Goal: Information Seeking & Learning: Learn about a topic

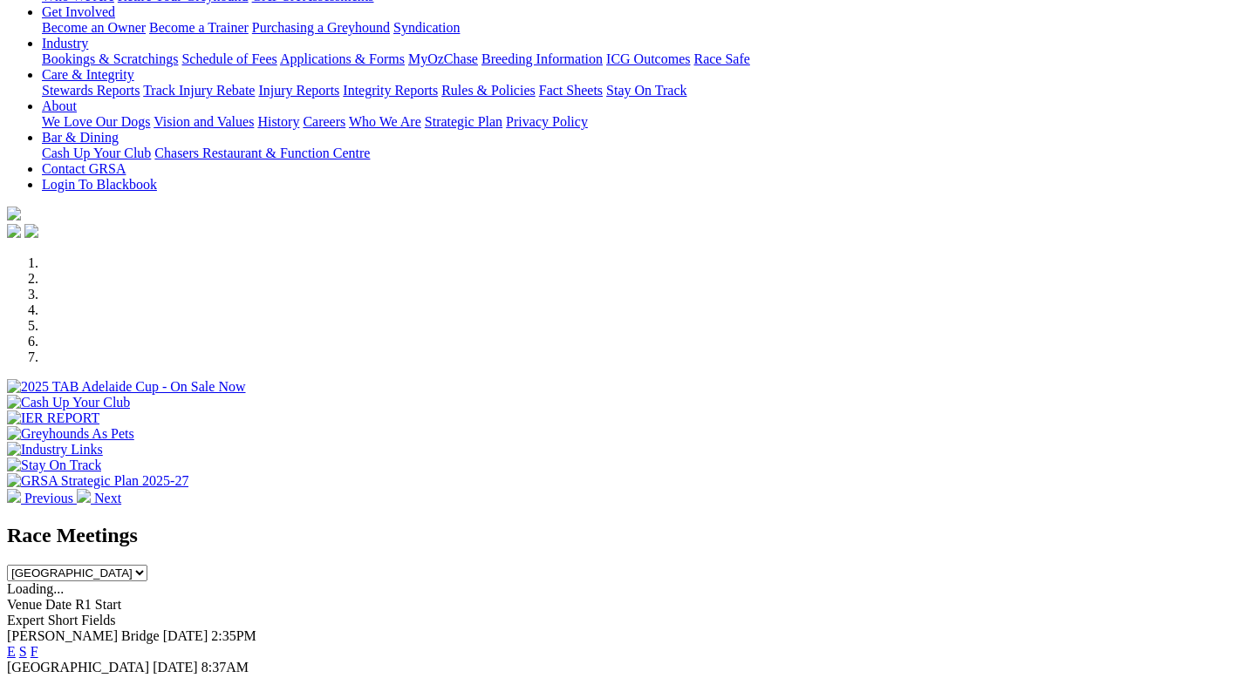
scroll to position [296, 0]
click at [16, 644] on link "E" at bounding box center [11, 651] width 9 height 15
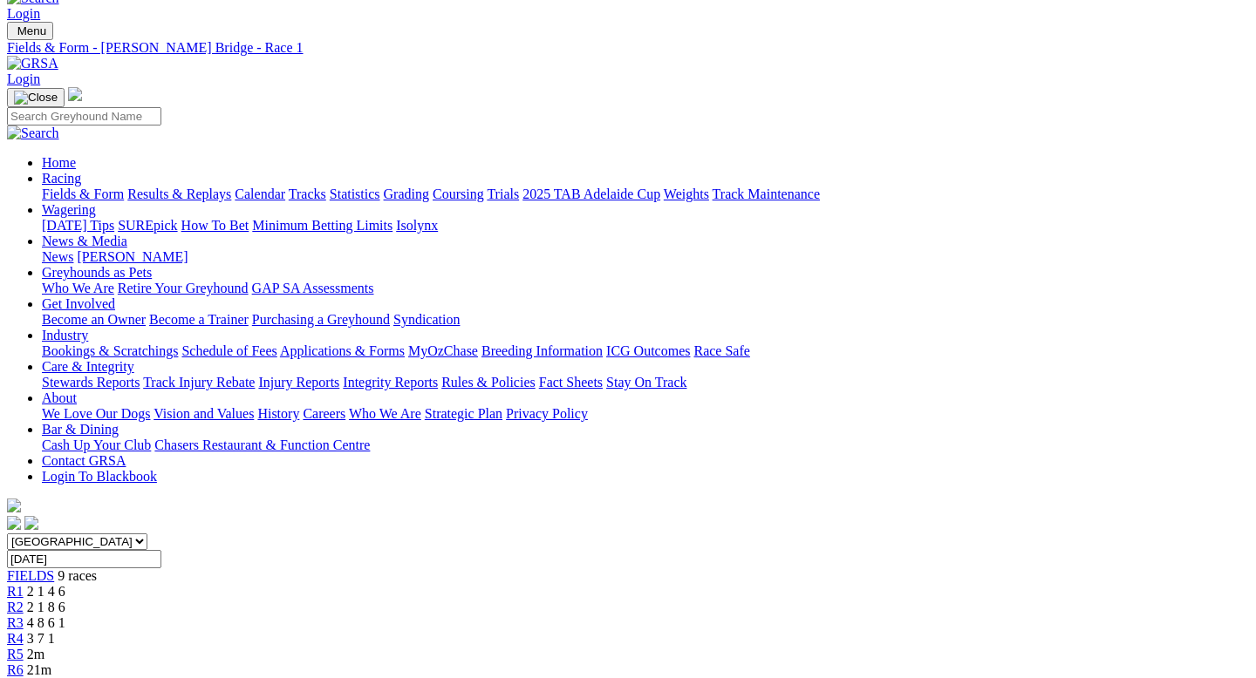
scroll to position [40, 0]
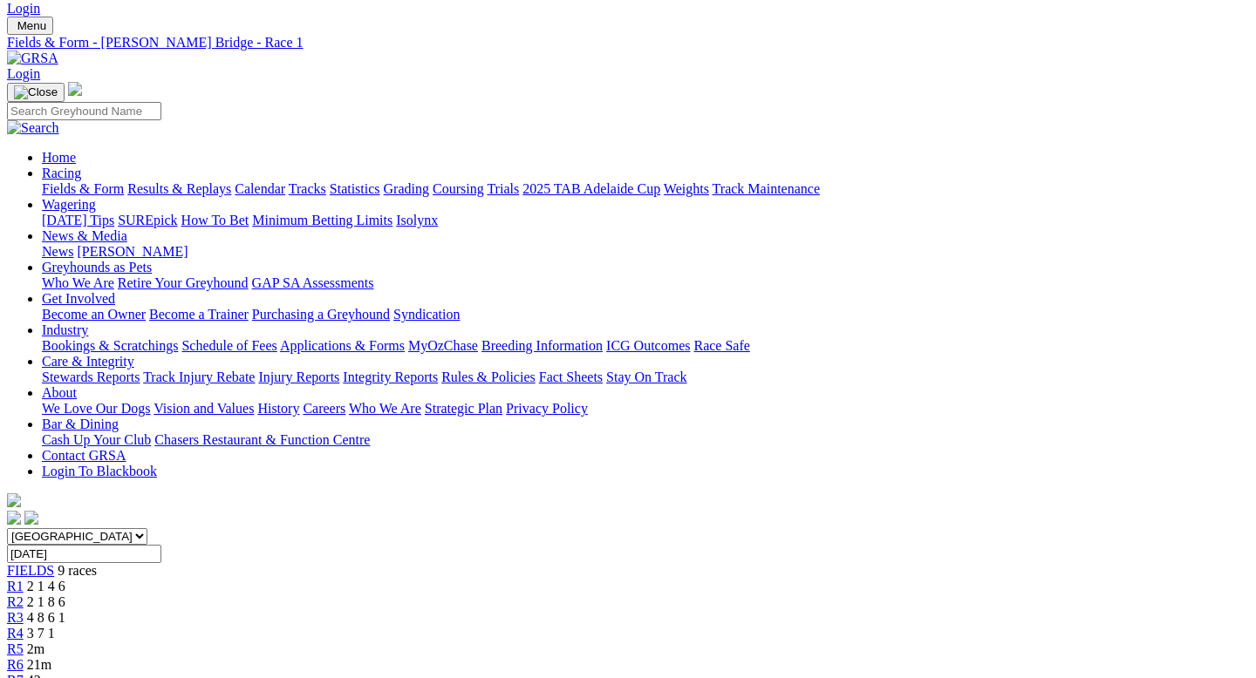
click at [55, 626] on span "3 7 1" at bounding box center [41, 633] width 28 height 15
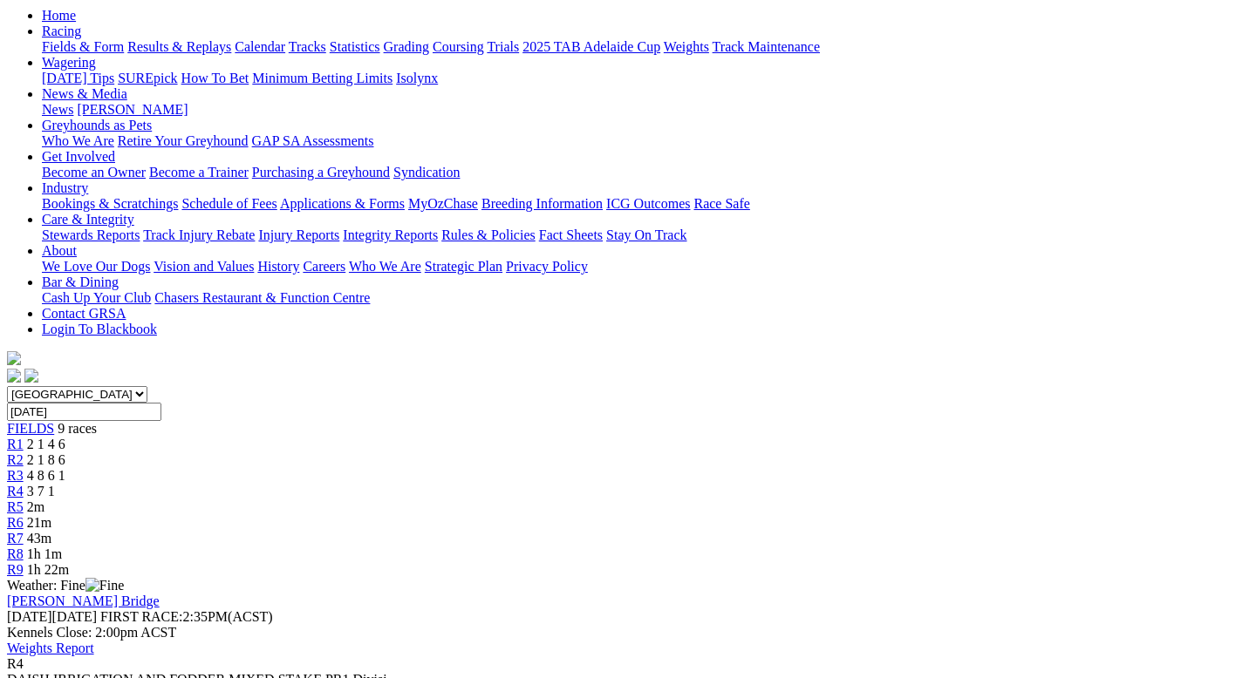
scroll to position [191, 0]
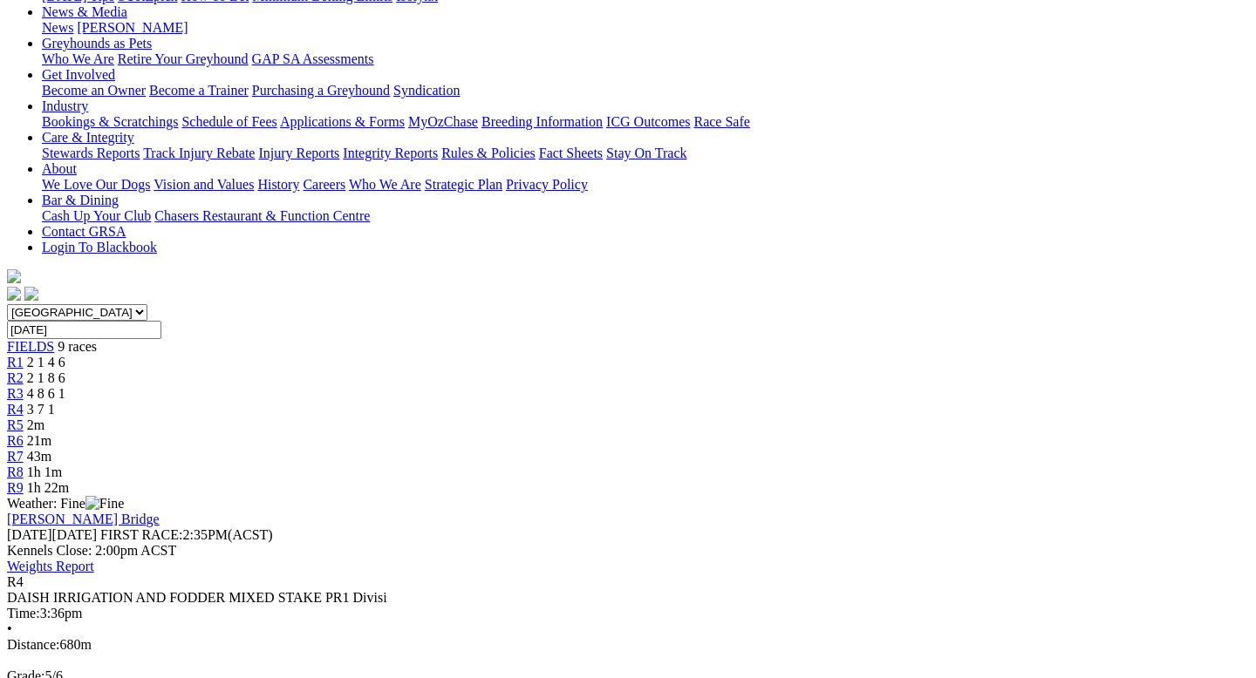
scroll to position [255, 0]
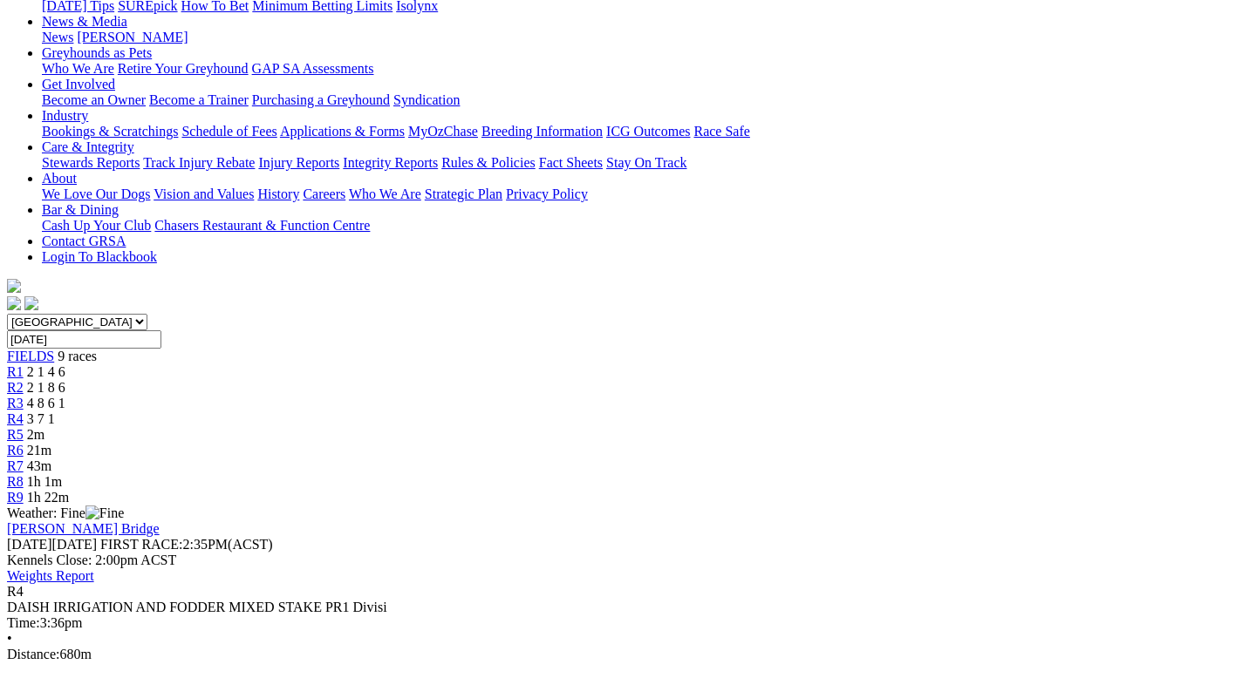
click at [483, 396] on div "R3 4 8 6 1" at bounding box center [628, 404] width 1242 height 16
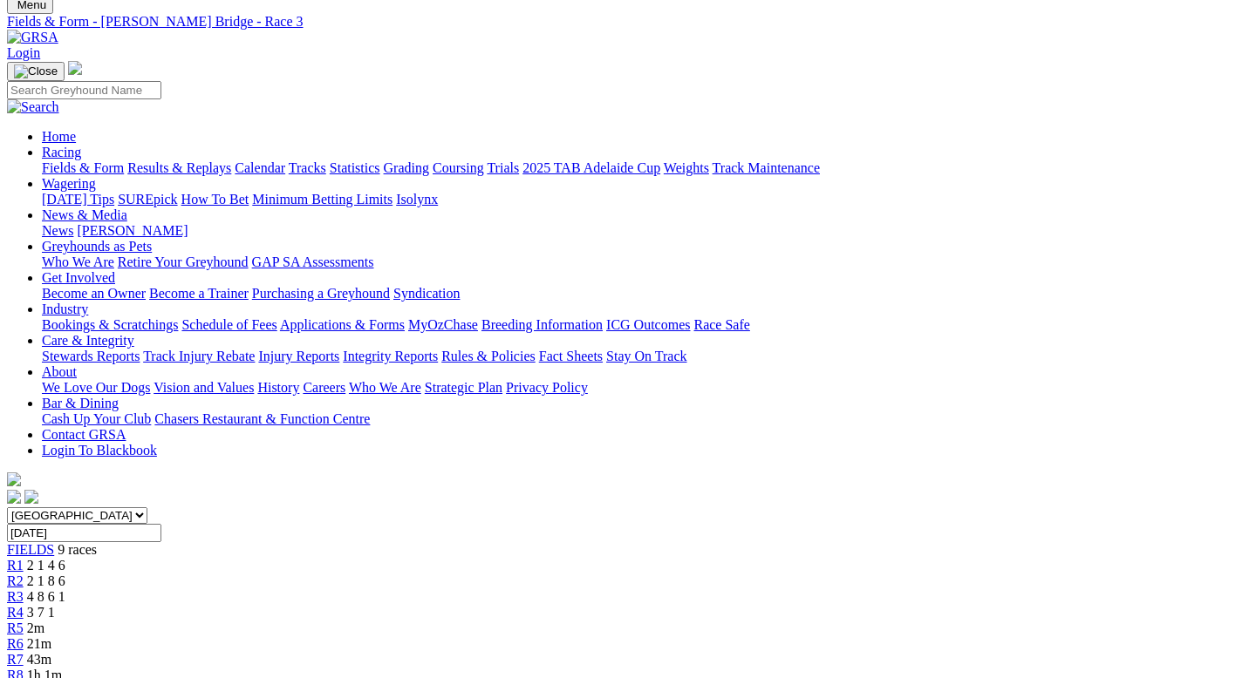
scroll to position [186, 0]
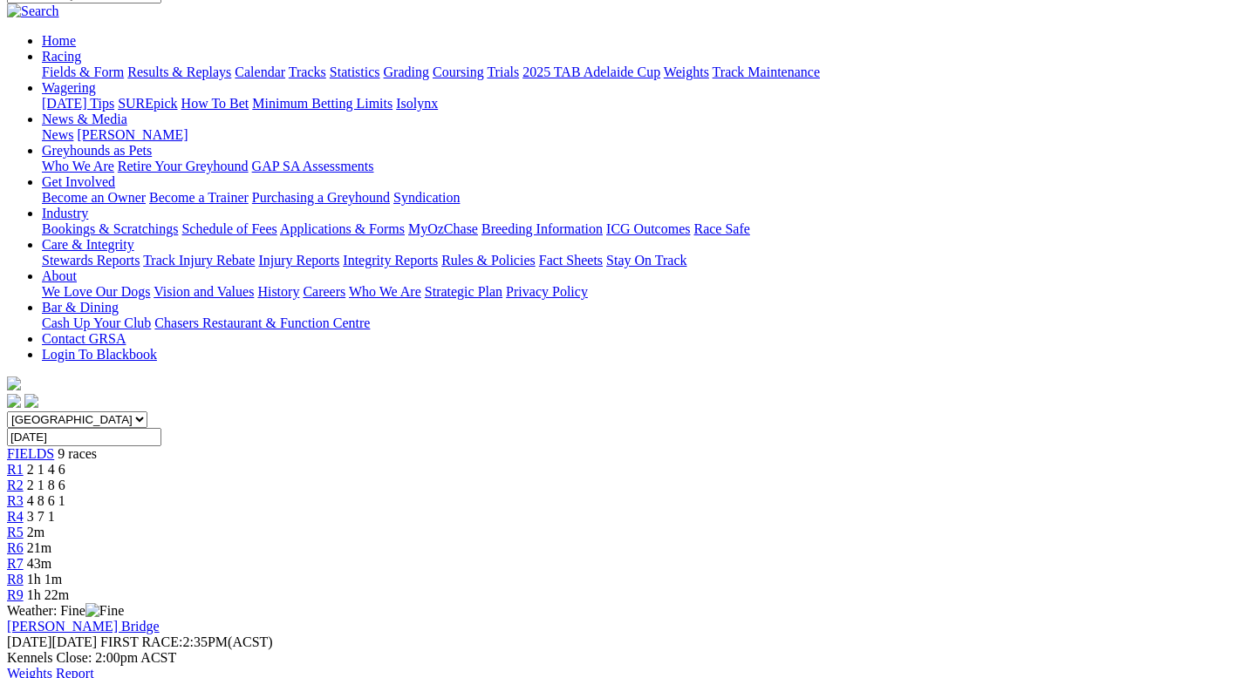
scroll to position [141, 0]
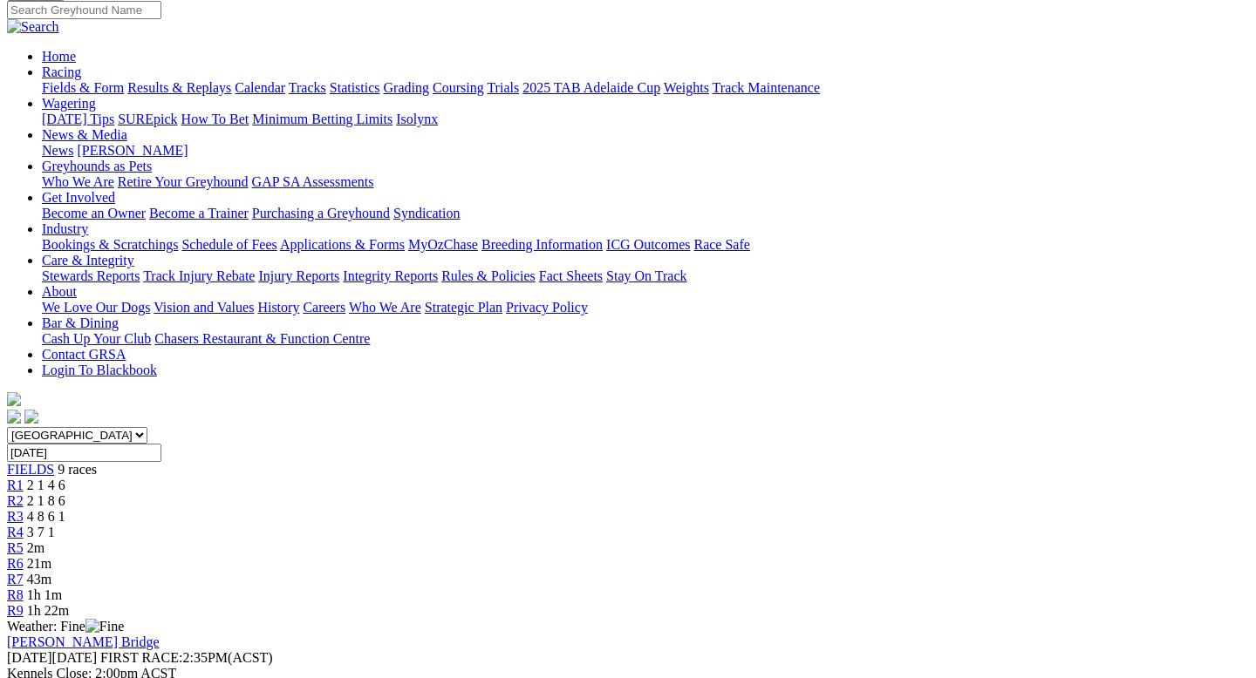
click at [594, 525] on div "R4 3 7 1" at bounding box center [628, 533] width 1242 height 16
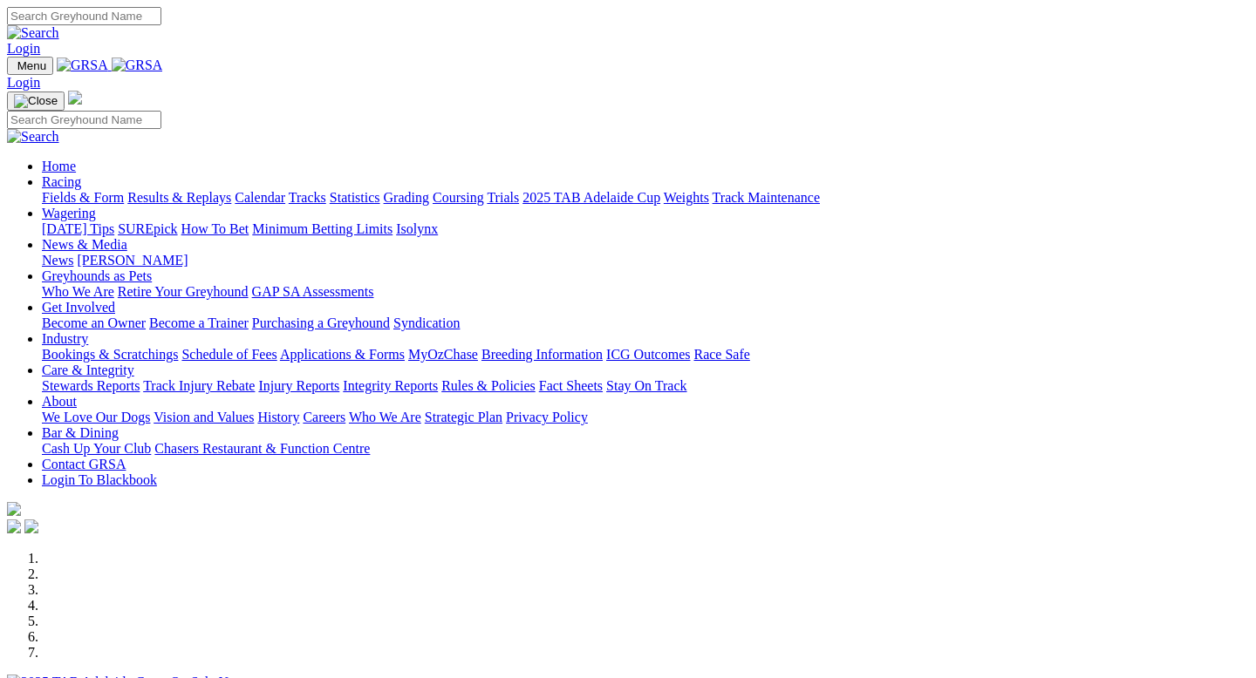
scroll to position [563, 0]
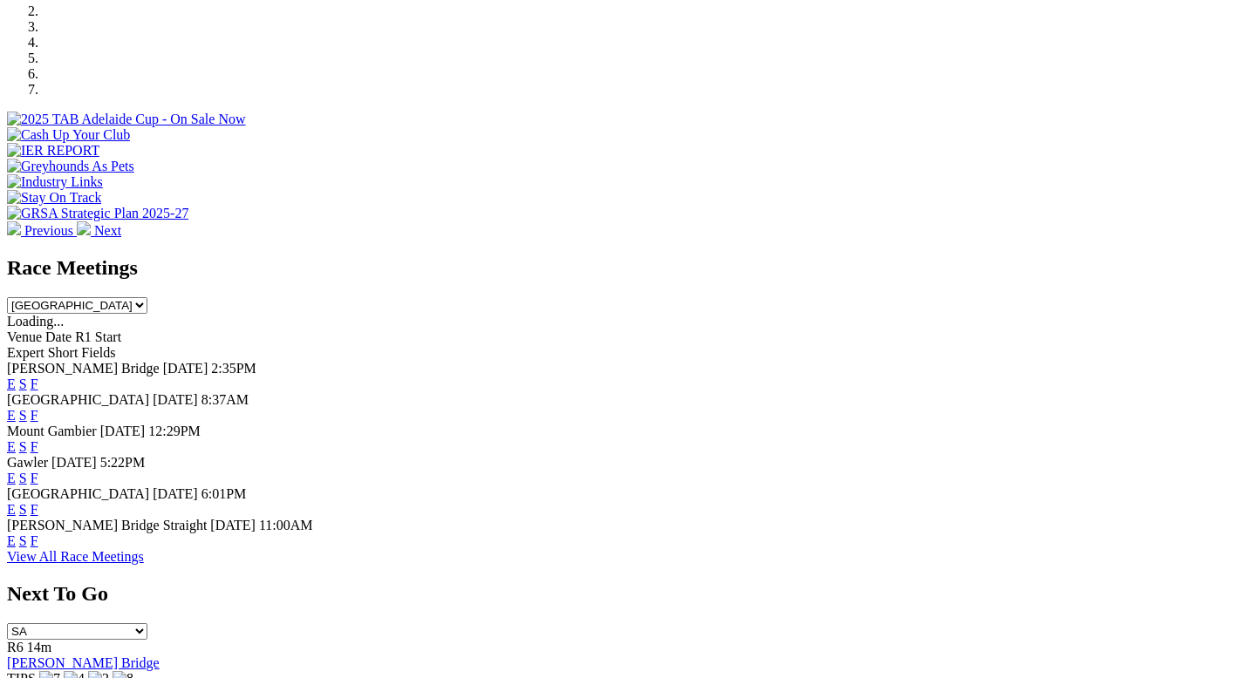
click at [16, 377] on link "E" at bounding box center [11, 384] width 9 height 15
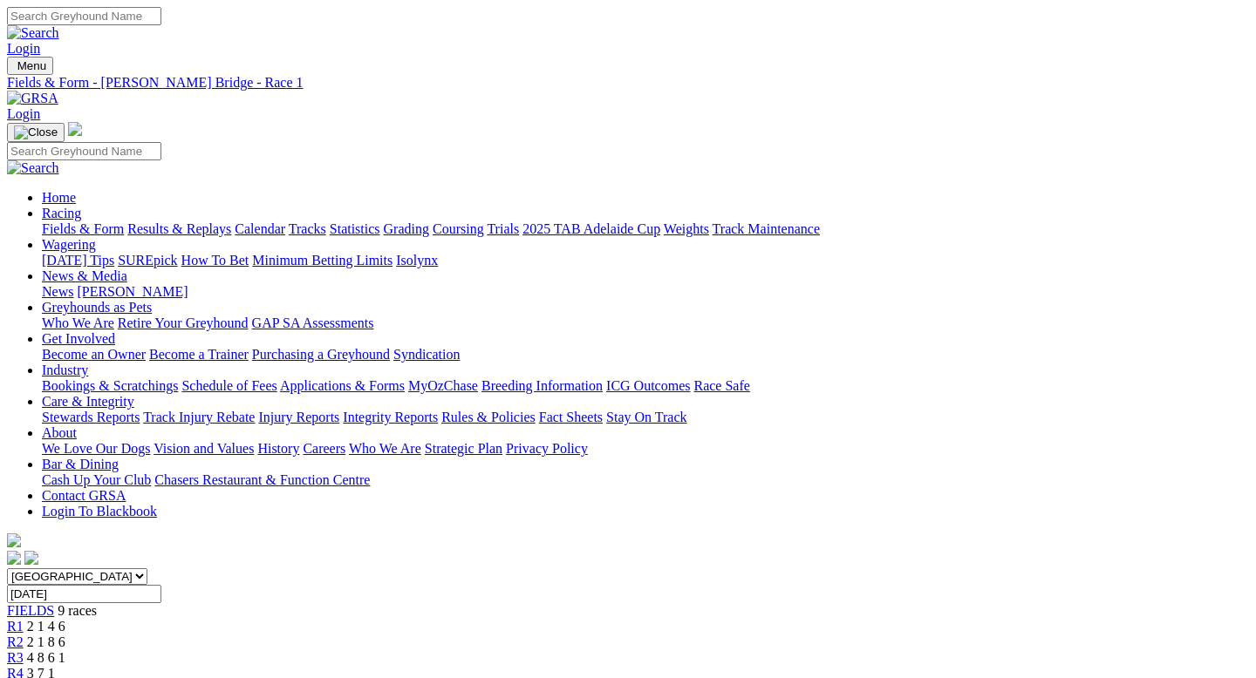
click at [582, 666] on div "R4 3 7 1" at bounding box center [628, 674] width 1242 height 16
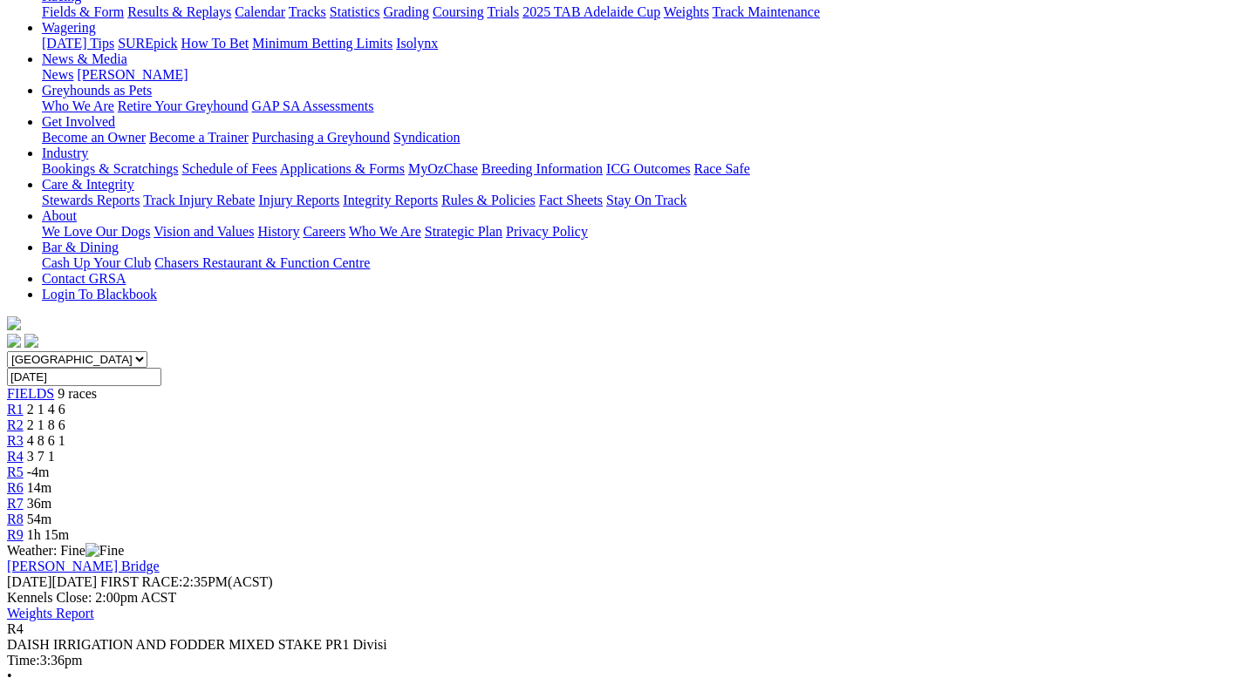
scroll to position [236, 0]
